Goal: Task Accomplishment & Management: Use online tool/utility

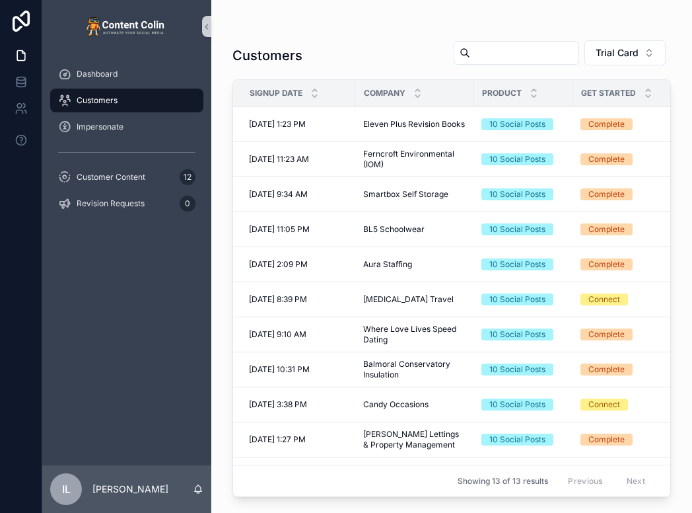
scroll to position [104, 0]
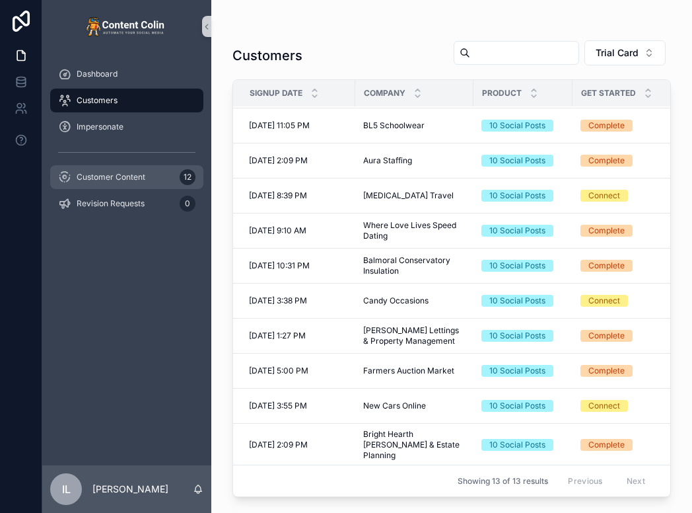
click at [143, 181] on span "Customer Content" at bounding box center [111, 177] width 69 height 11
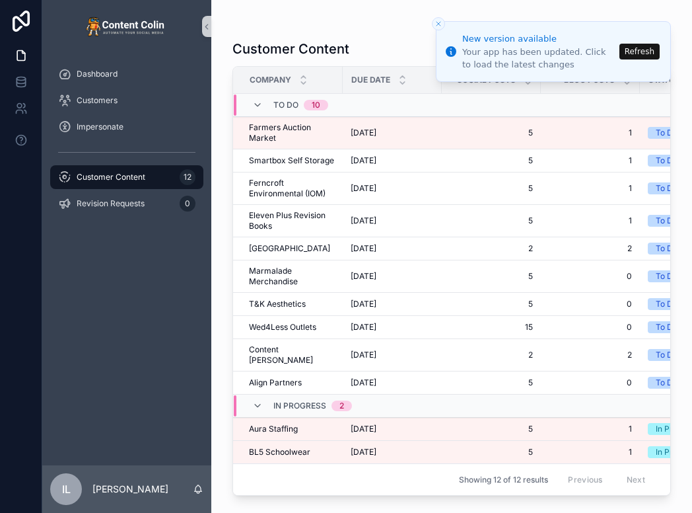
click at [634, 58] on button "Refresh" at bounding box center [640, 52] width 40 height 16
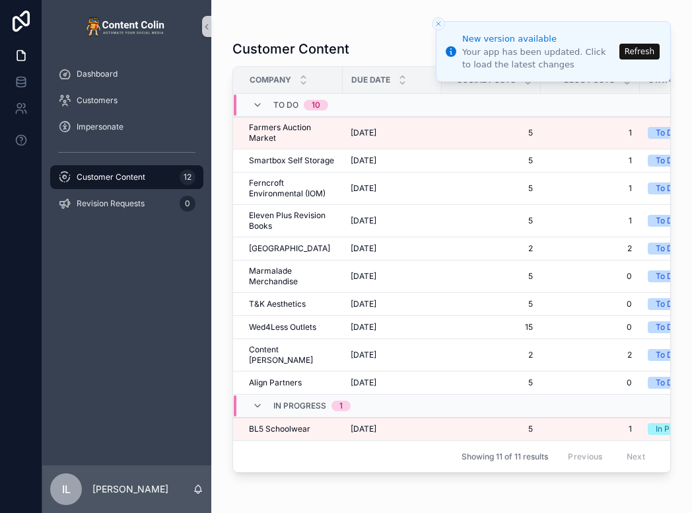
click at [645, 55] on button "Refresh" at bounding box center [640, 52] width 40 height 16
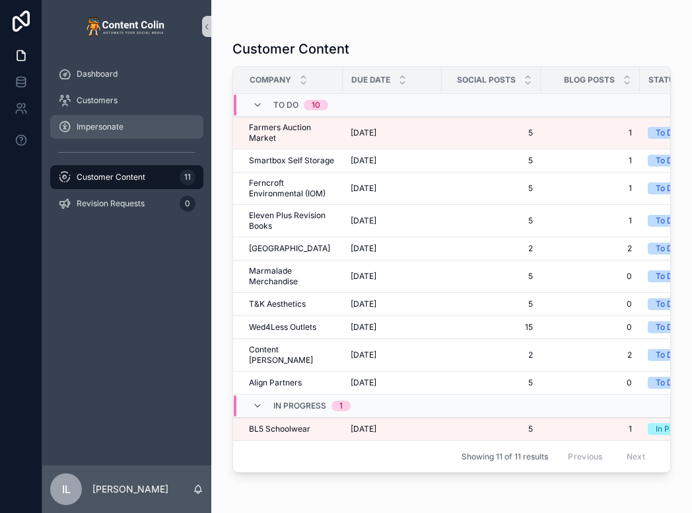
click at [116, 126] on span "Impersonate" at bounding box center [100, 127] width 47 height 11
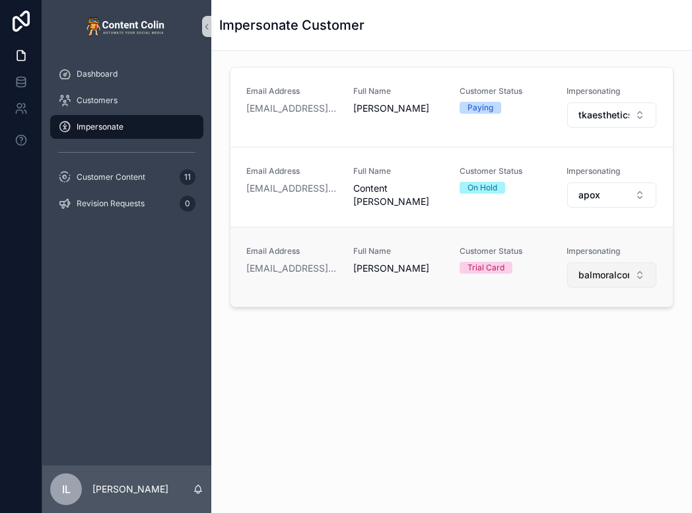
click at [583, 268] on span "balmoralconservatoryinsulation" at bounding box center [605, 274] width 52 height 13
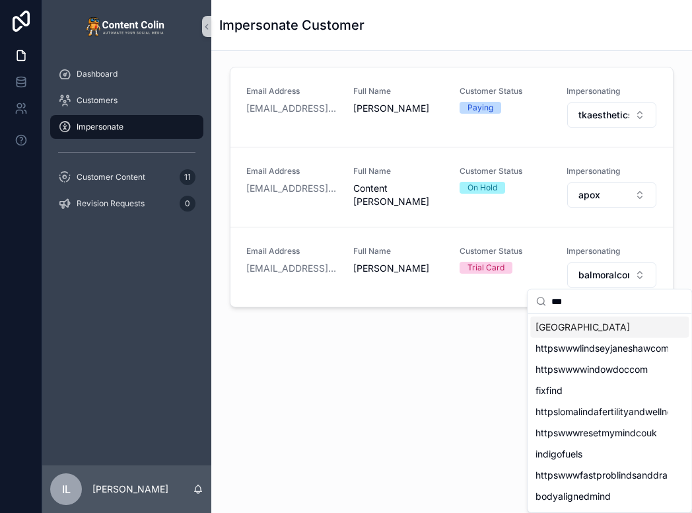
type input "***"
click at [616, 332] on div "indiyang" at bounding box center [610, 326] width 159 height 21
